Goal: Task Accomplishment & Management: Use online tool/utility

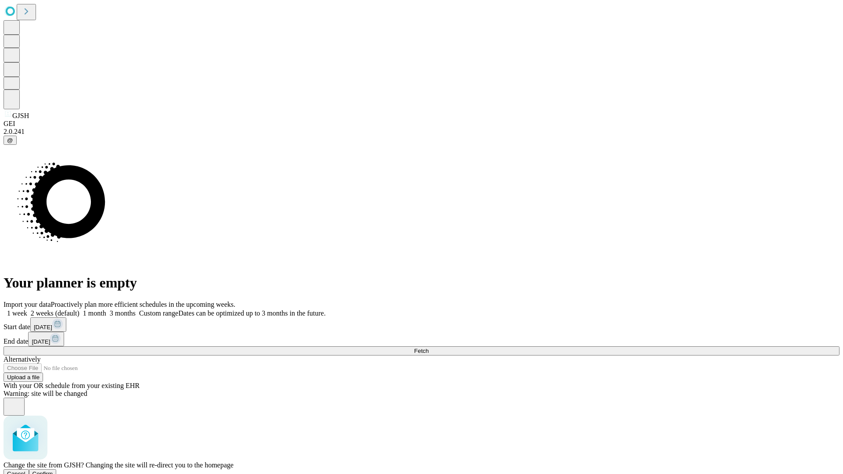
click at [53, 470] on span "Confirm" at bounding box center [42, 473] width 21 height 7
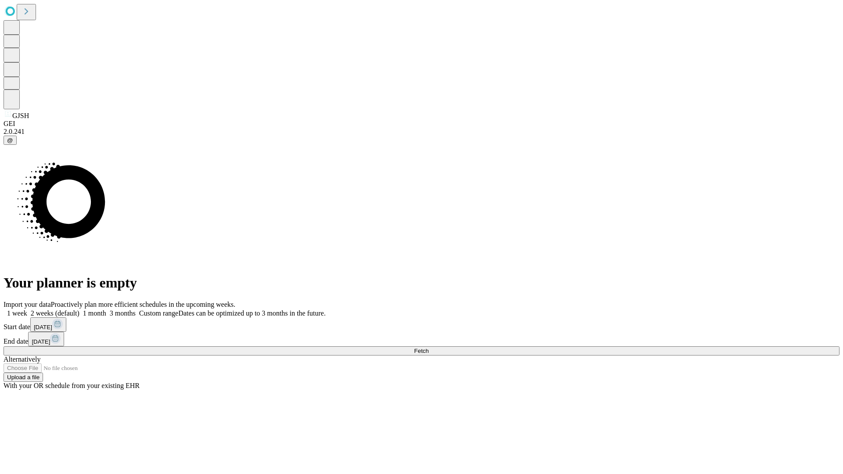
click at [79, 309] on label "2 weeks (default)" at bounding box center [53, 312] width 52 height 7
click at [428, 348] on span "Fetch" at bounding box center [421, 351] width 14 height 7
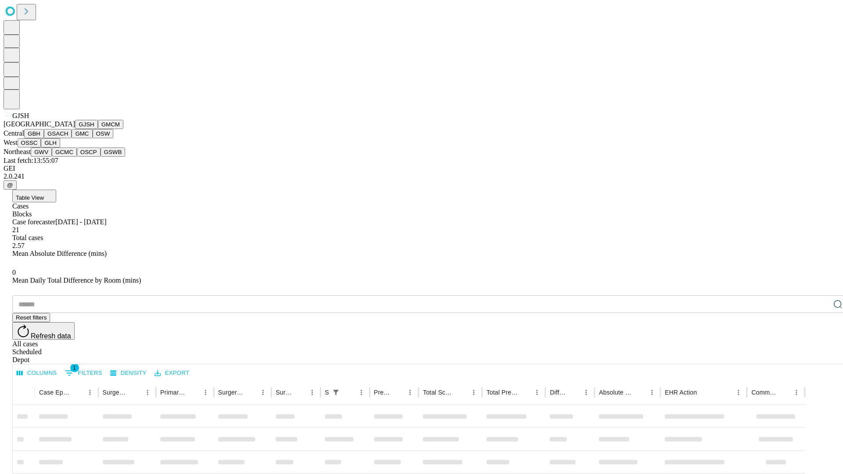
click at [98, 129] on button "GMCM" at bounding box center [110, 124] width 25 height 9
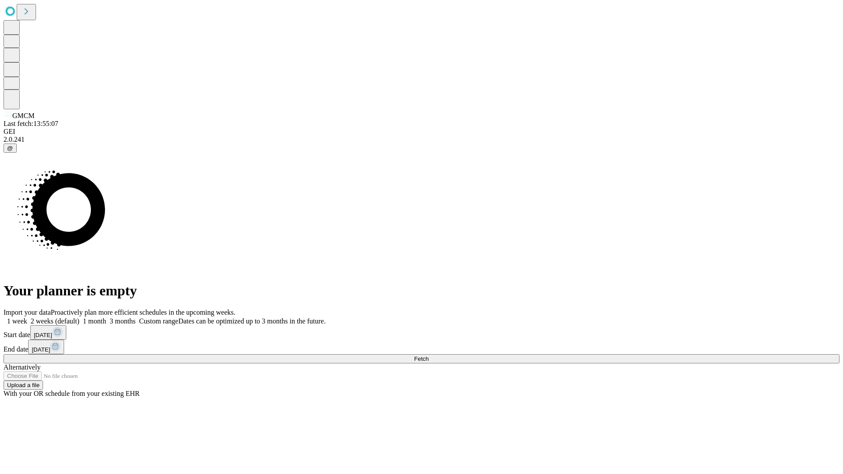
click at [79, 317] on label "2 weeks (default)" at bounding box center [53, 320] width 52 height 7
click at [428, 355] on span "Fetch" at bounding box center [421, 358] width 14 height 7
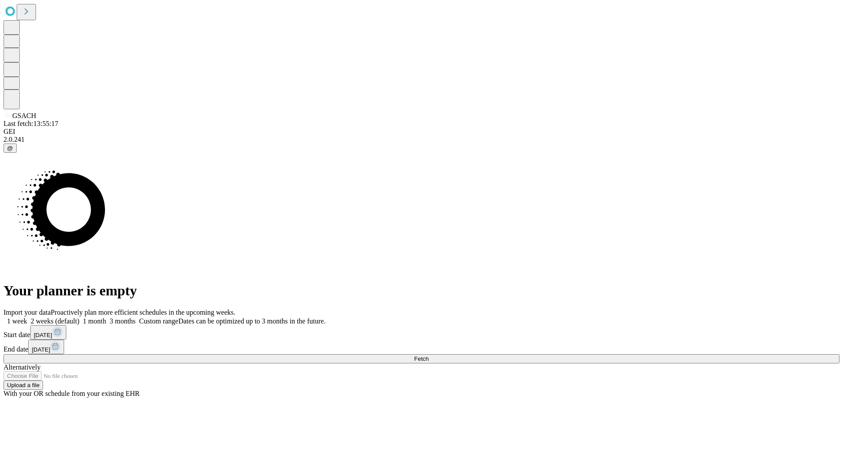
click at [428, 355] on span "Fetch" at bounding box center [421, 358] width 14 height 7
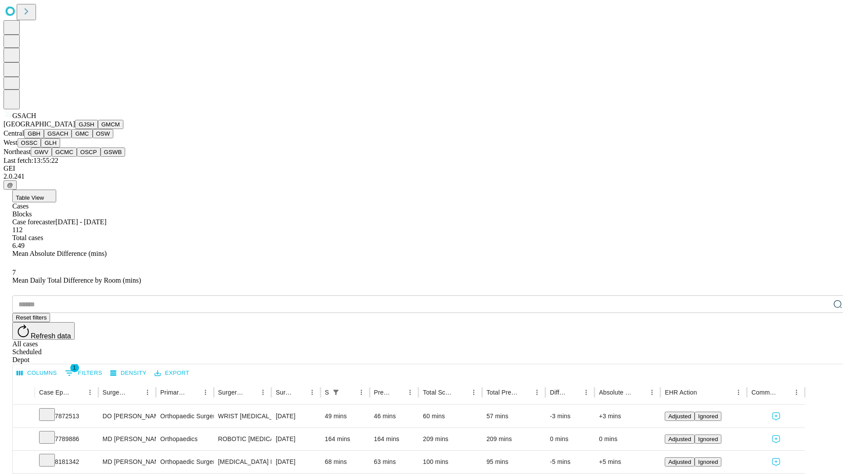
click at [72, 138] on button "GMC" at bounding box center [82, 133] width 21 height 9
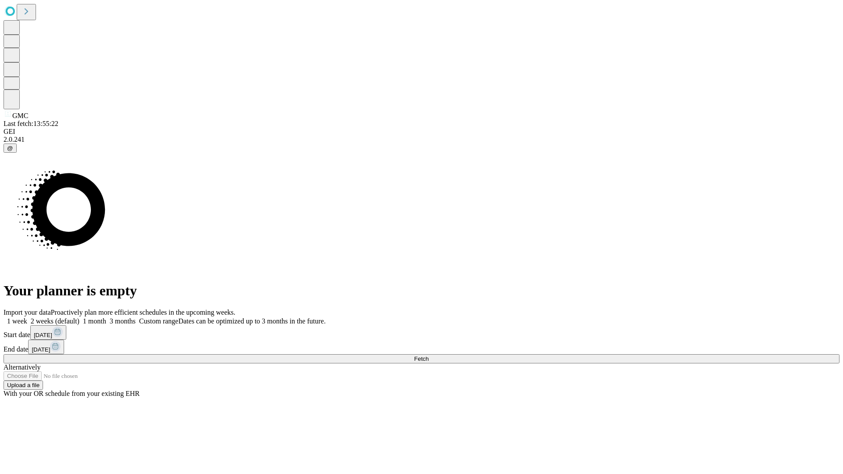
click at [79, 317] on label "2 weeks (default)" at bounding box center [53, 320] width 52 height 7
click at [428, 355] on span "Fetch" at bounding box center [421, 358] width 14 height 7
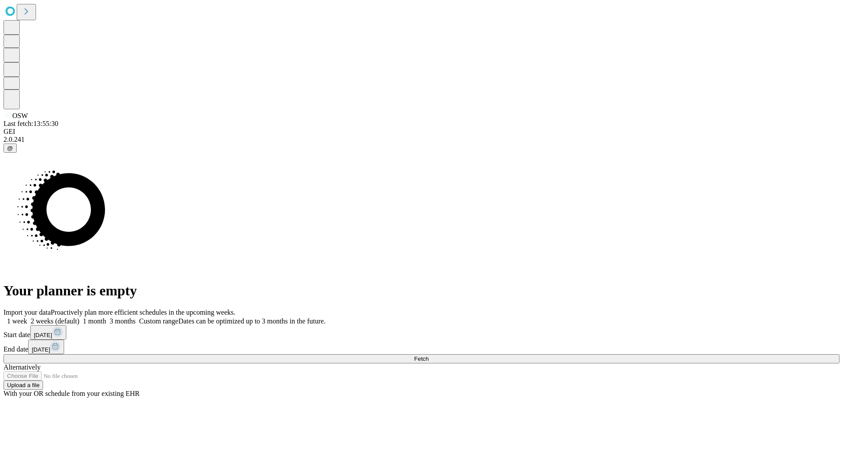
click at [79, 317] on label "2 weeks (default)" at bounding box center [53, 320] width 52 height 7
click at [428, 355] on span "Fetch" at bounding box center [421, 358] width 14 height 7
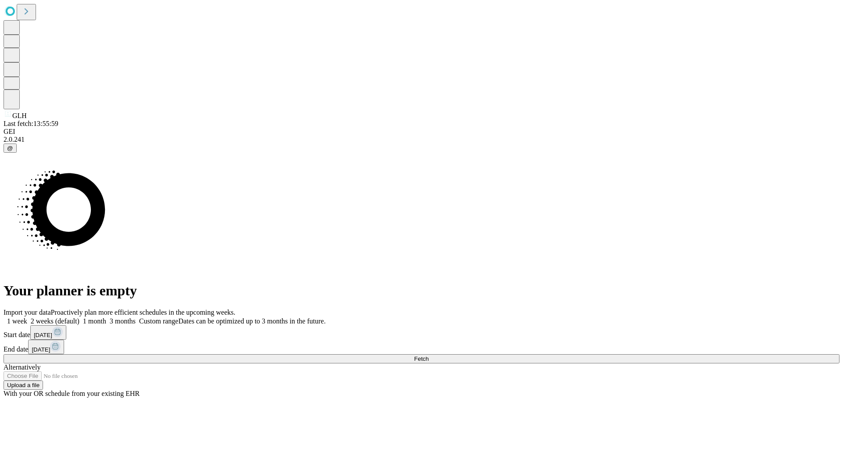
click at [79, 317] on label "2 weeks (default)" at bounding box center [53, 320] width 52 height 7
click at [428, 355] on span "Fetch" at bounding box center [421, 358] width 14 height 7
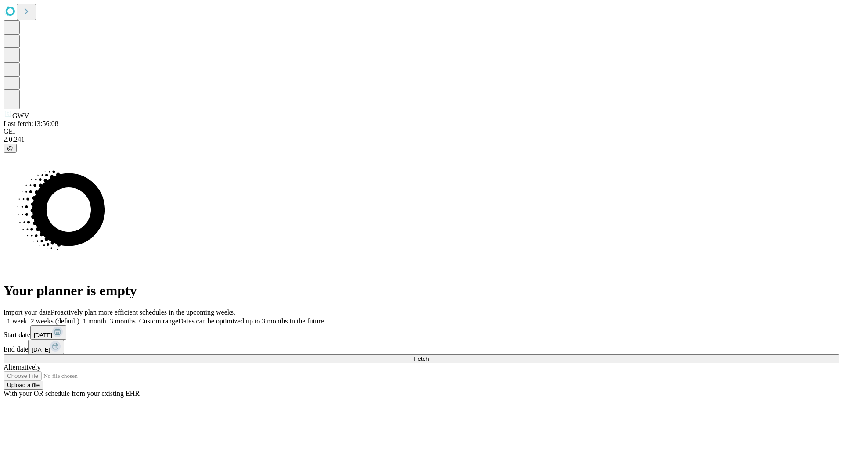
click at [428, 355] on span "Fetch" at bounding box center [421, 358] width 14 height 7
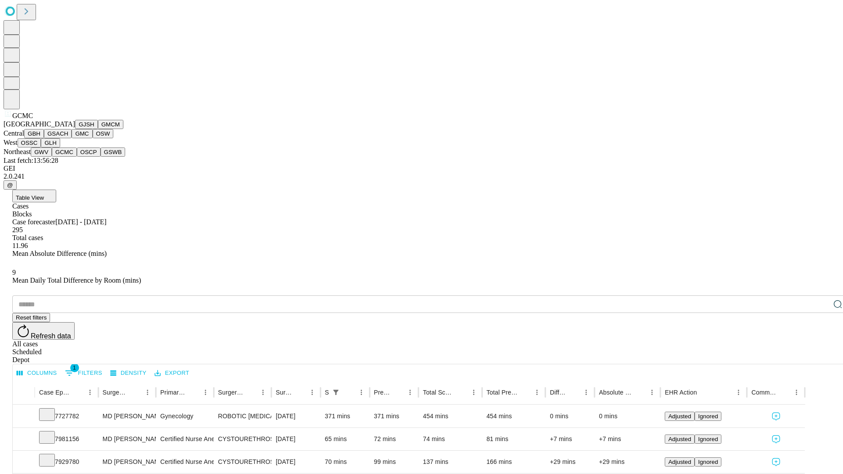
click at [77, 157] on button "OSCP" at bounding box center [89, 151] width 24 height 9
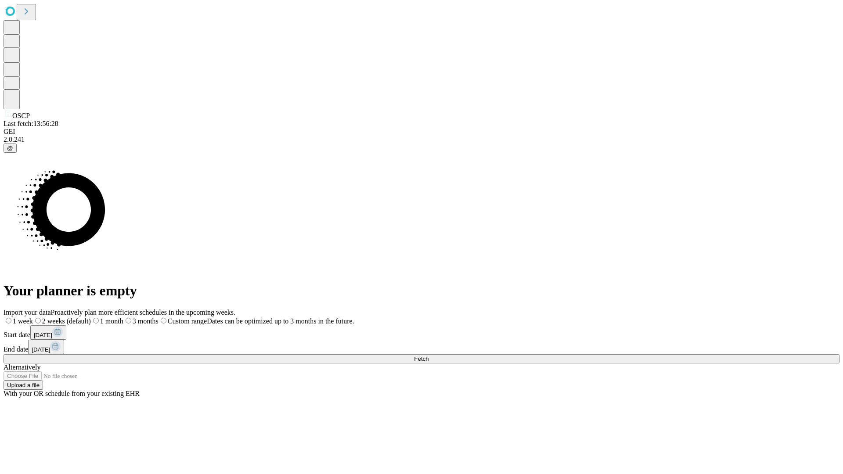
click at [428, 355] on span "Fetch" at bounding box center [421, 358] width 14 height 7
